Goal: Information Seeking & Learning: Learn about a topic

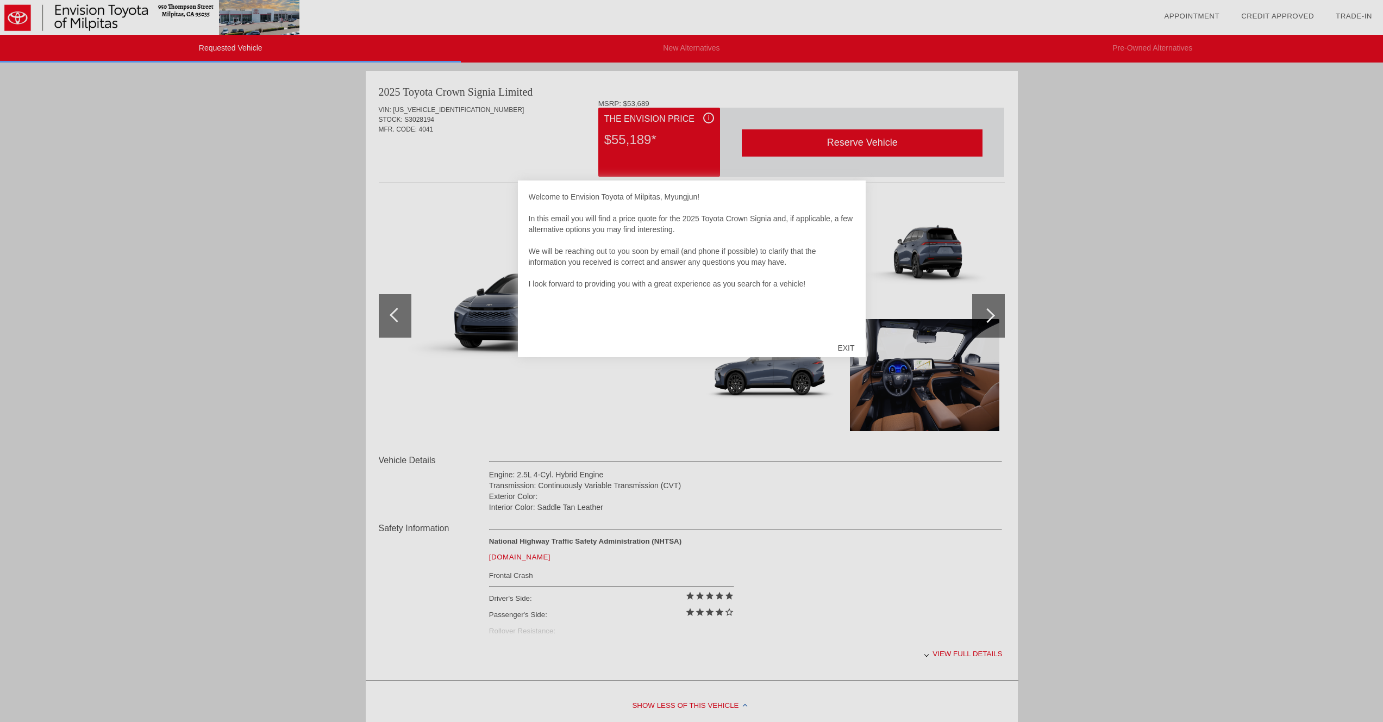
click at [839, 344] on div "EXIT" at bounding box center [845, 347] width 39 height 33
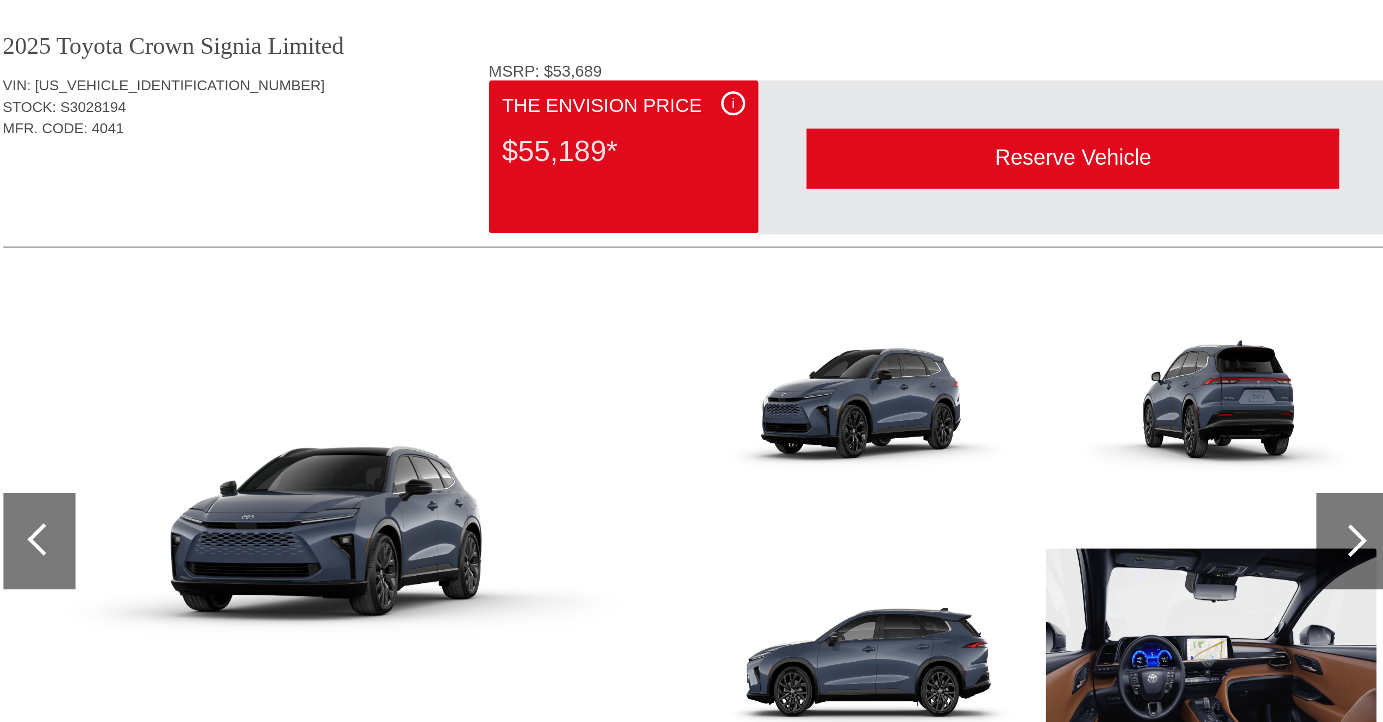
click at [706, 117] on div "i" at bounding box center [708, 117] width 11 height 11
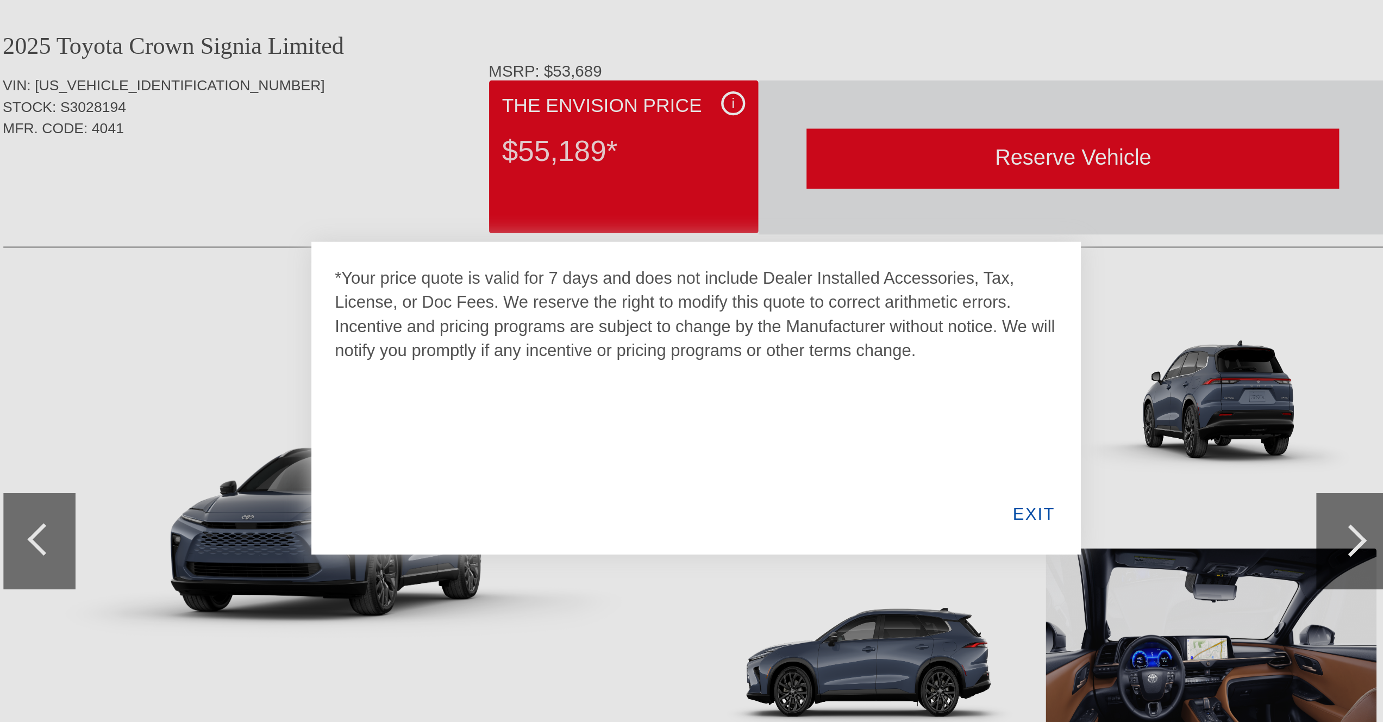
click at [840, 305] on div "EXIT" at bounding box center [844, 303] width 42 height 37
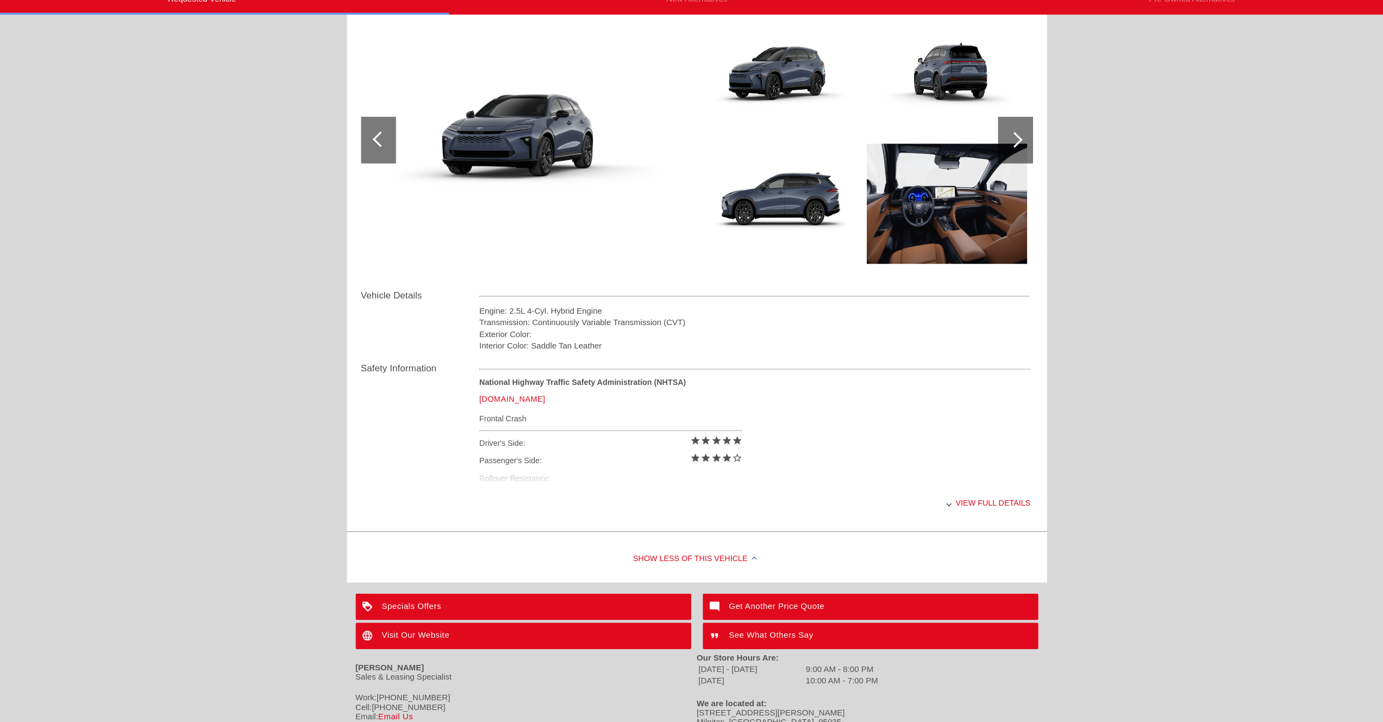
scroll to position [158, 0]
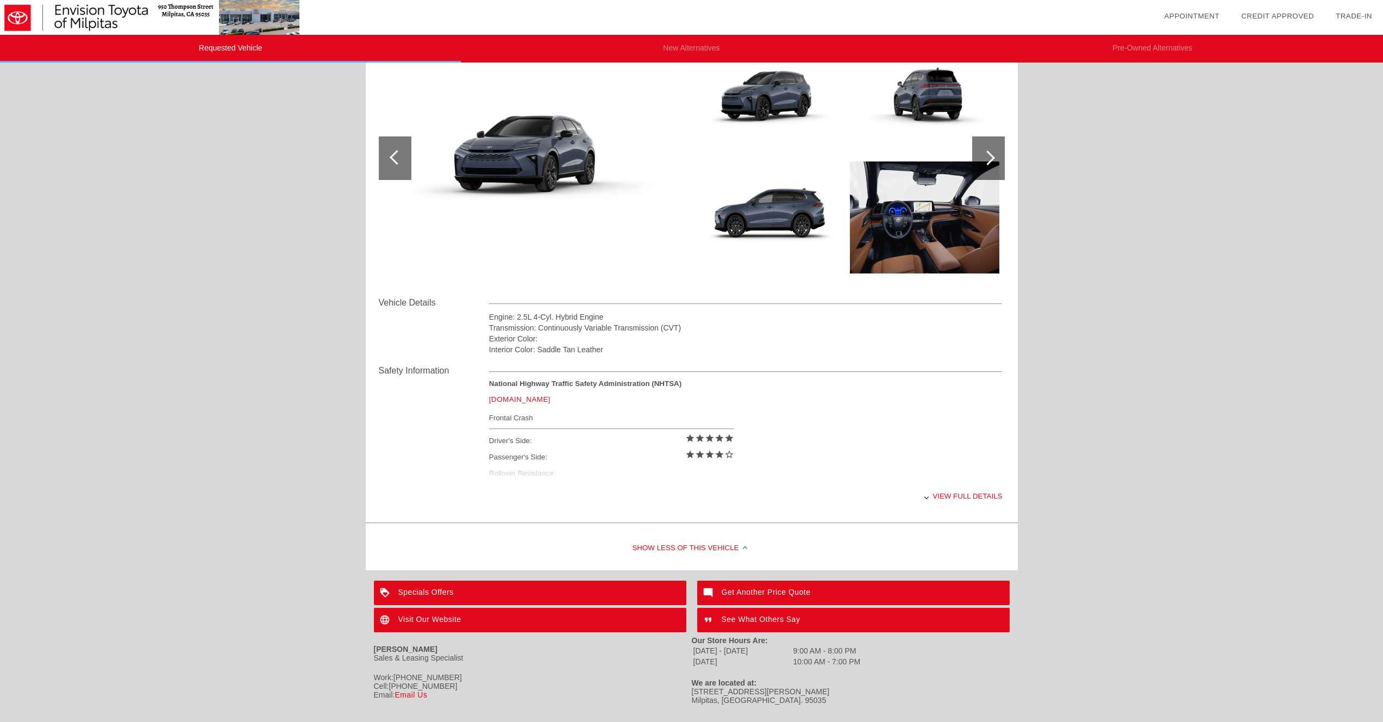
click at [956, 498] on div "View full details" at bounding box center [745, 495] width 513 height 27
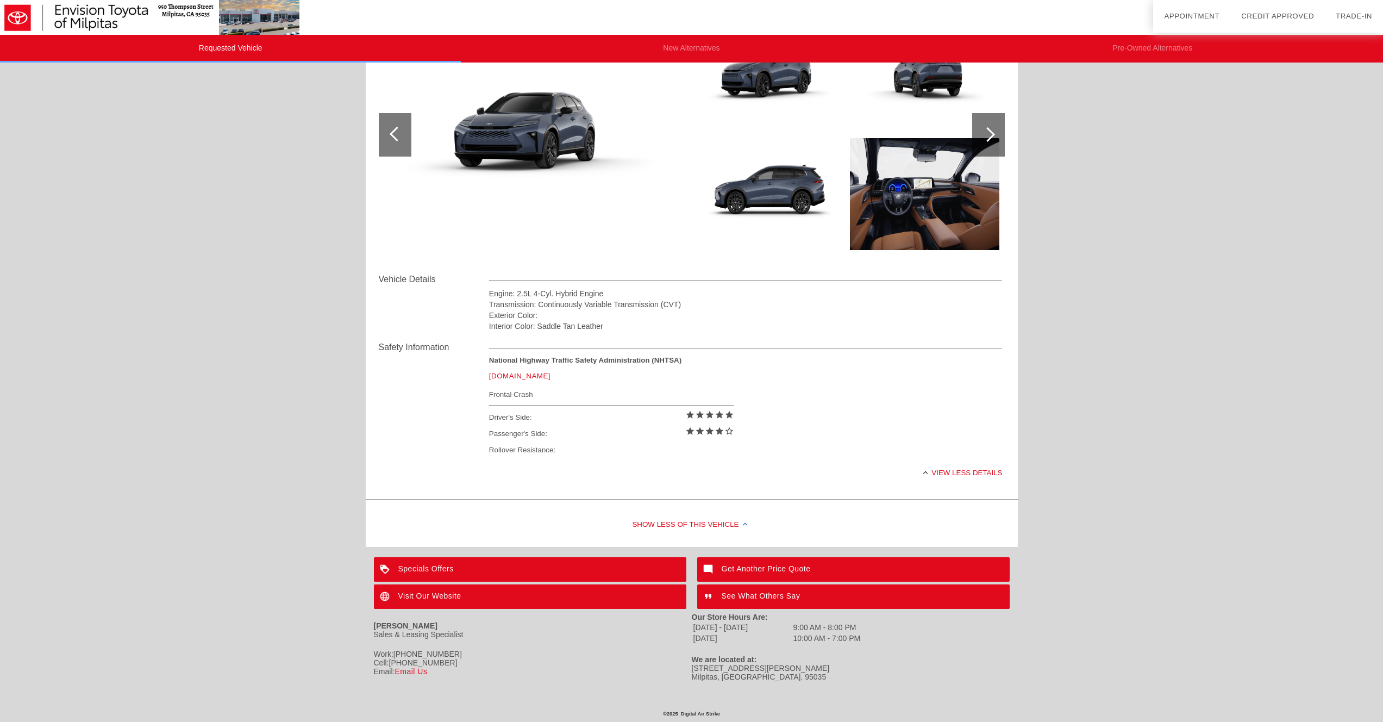
scroll to position [181, 0]
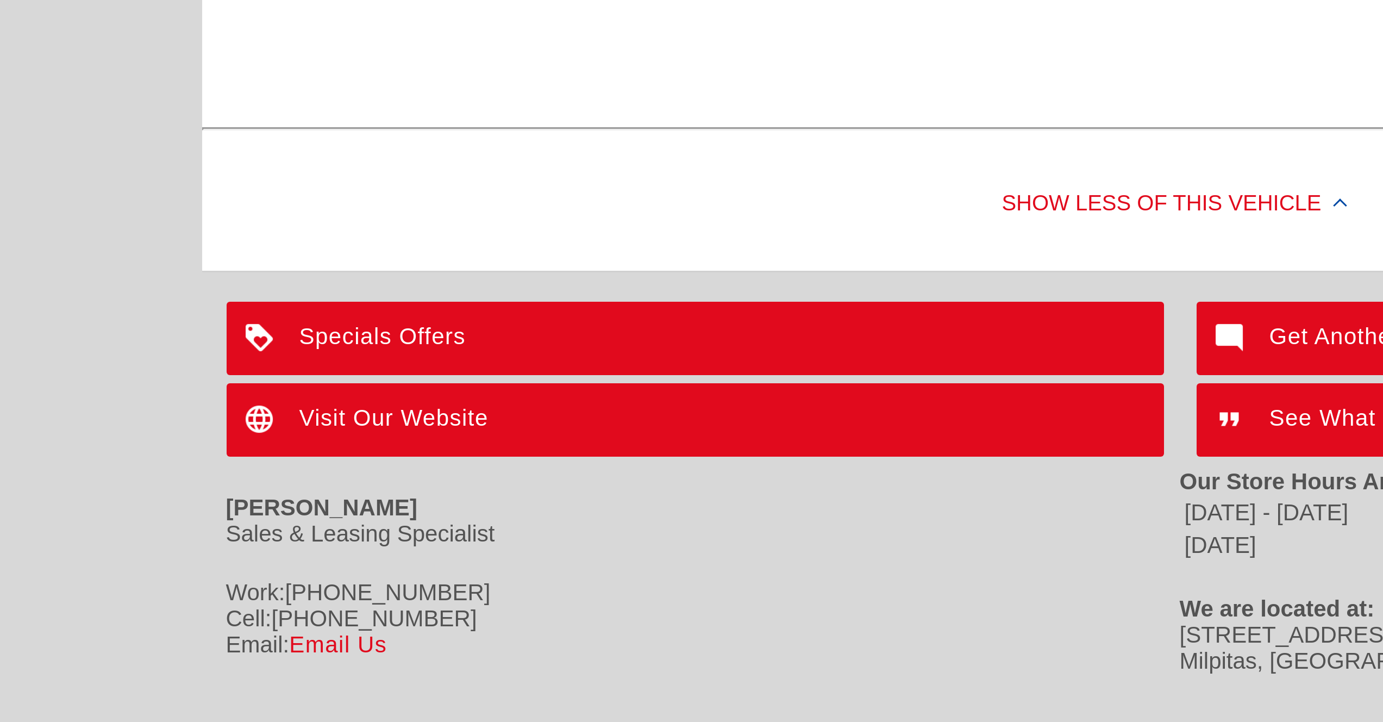
click at [436, 574] on div "Specials Offers" at bounding box center [530, 569] width 312 height 24
